Goal: Information Seeking & Learning: Check status

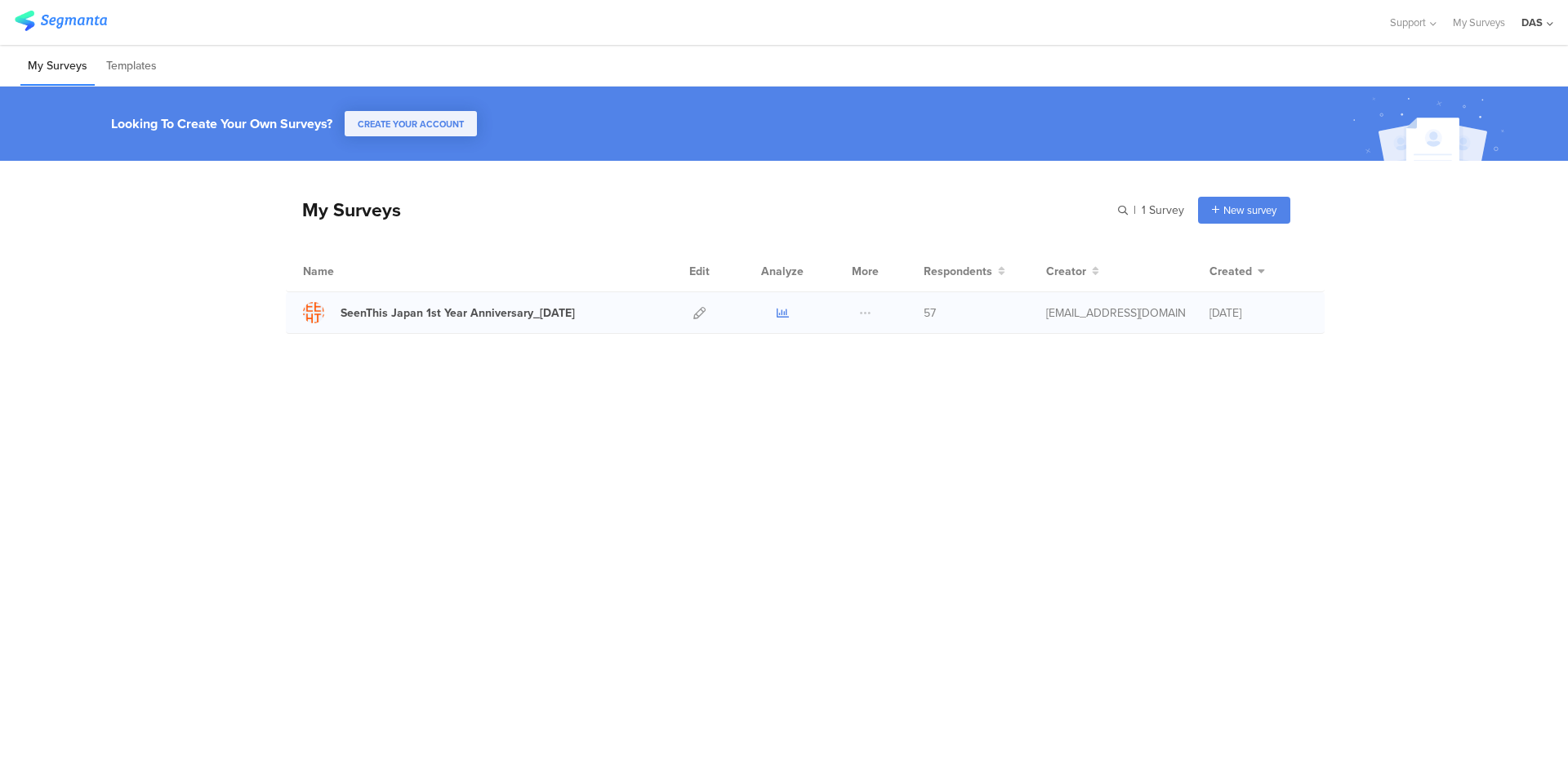
click at [785, 316] on icon at bounding box center [782, 313] width 12 height 12
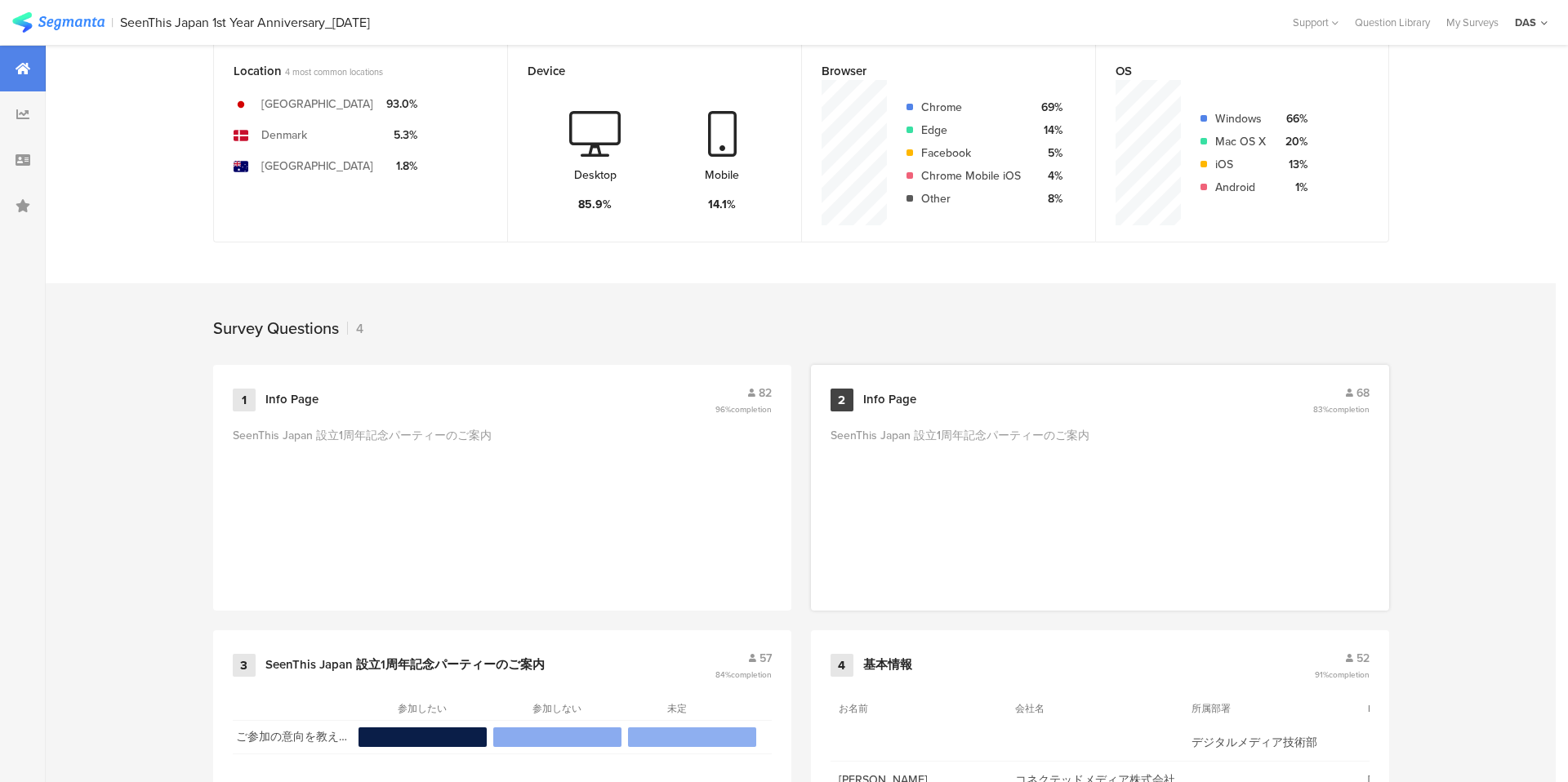
scroll to position [551, 0]
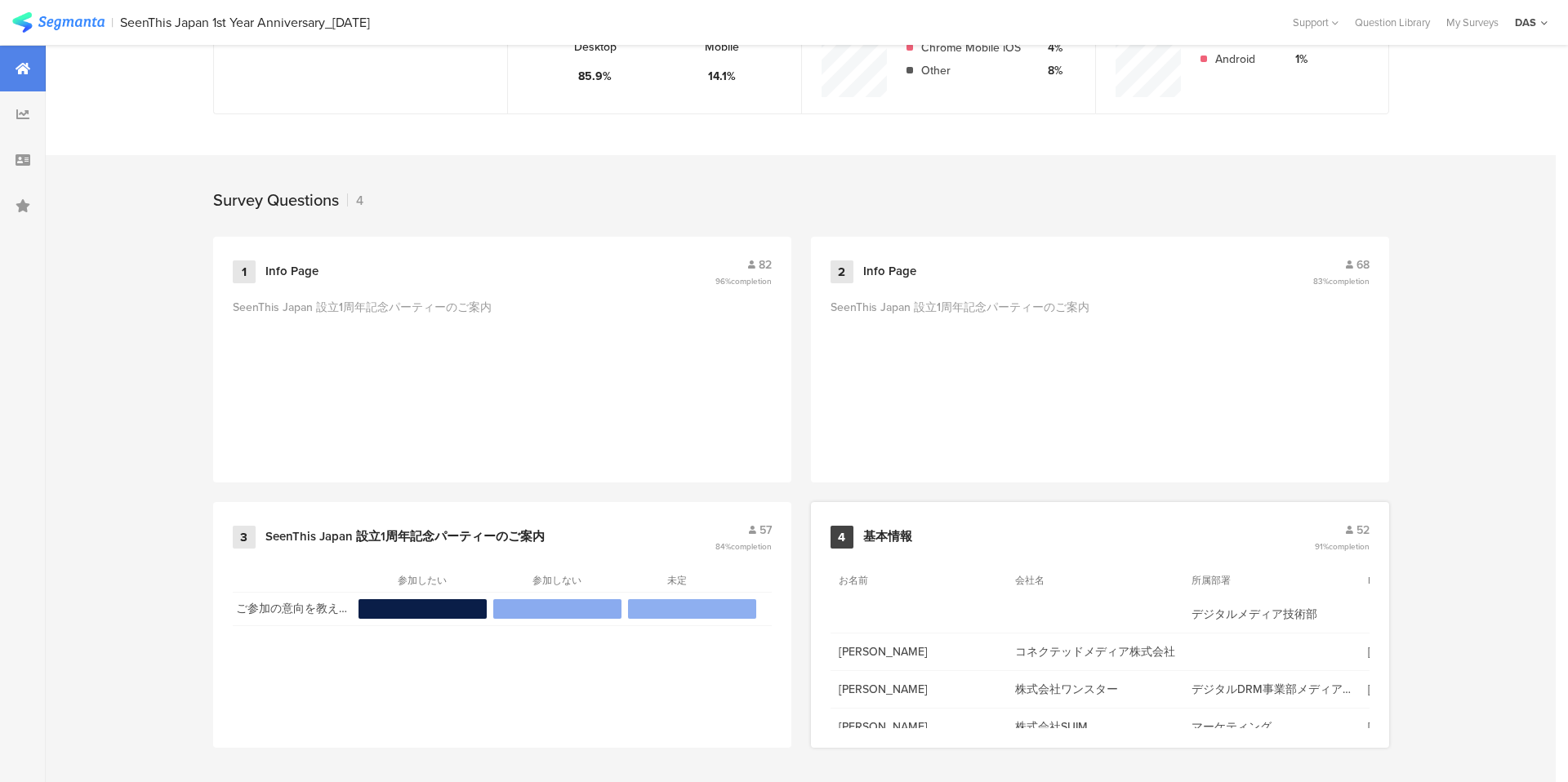
click at [1357, 528] on span "52" at bounding box center [1363, 531] width 13 height 17
